Goal: Task Accomplishment & Management: Use online tool/utility

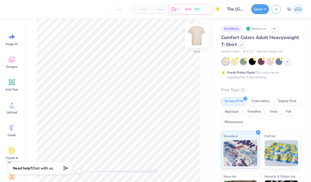
click at [196, 37] on img at bounding box center [196, 35] width 21 height 21
click at [196, 35] on img at bounding box center [196, 35] width 21 height 21
click at [194, 38] on img at bounding box center [196, 35] width 21 height 21
click at [197, 37] on img at bounding box center [196, 35] width 21 height 21
click at [197, 35] on img at bounding box center [196, 35] width 21 height 21
